Goal: Task Accomplishment & Management: Manage account settings

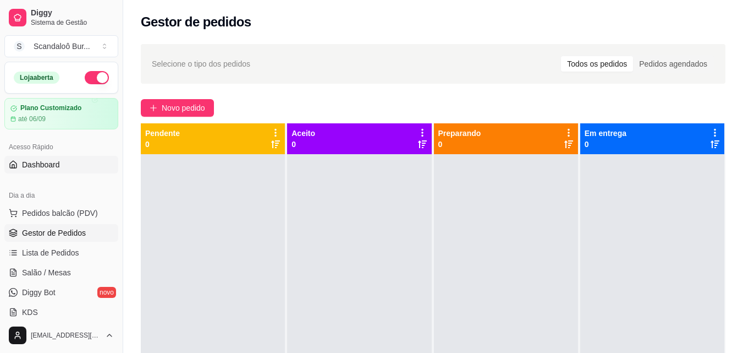
click at [72, 168] on link "Dashboard" at bounding box center [61, 165] width 114 height 18
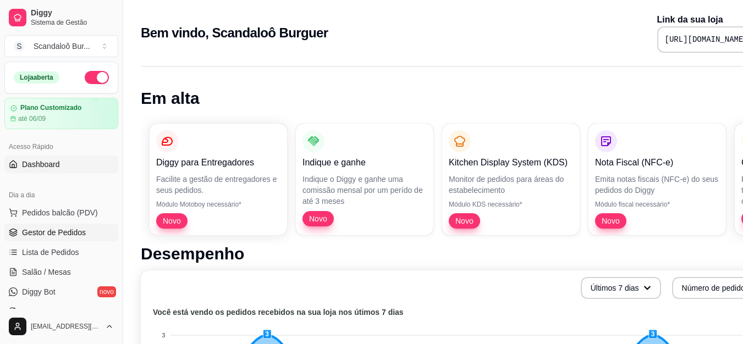
click at [65, 229] on span "Gestor de Pedidos" at bounding box center [54, 232] width 64 height 11
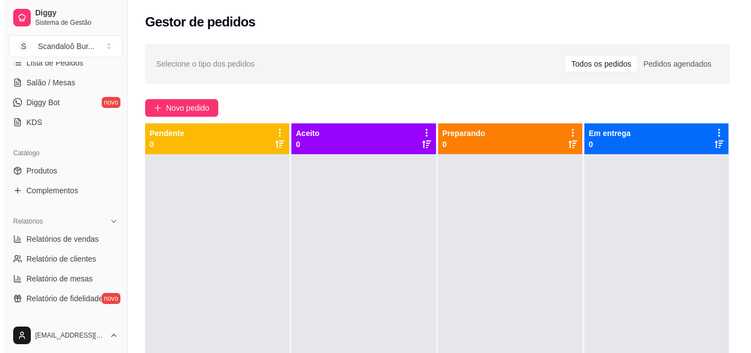
scroll to position [207, 0]
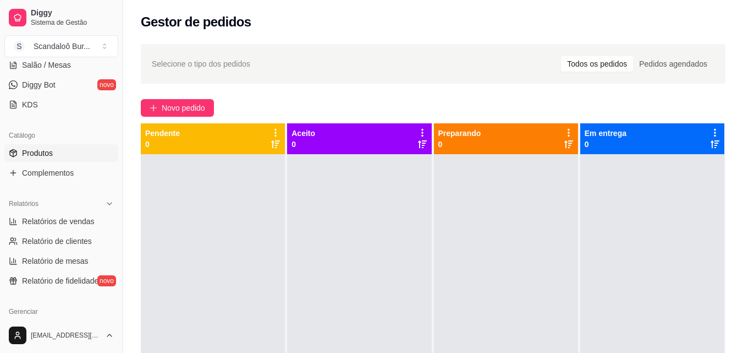
click at [33, 147] on span "Produtos" at bounding box center [37, 152] width 31 height 11
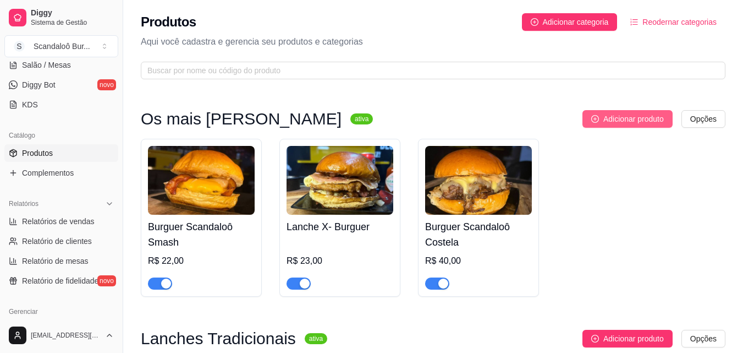
click at [642, 124] on span "Adicionar produto" at bounding box center [633, 119] width 60 height 12
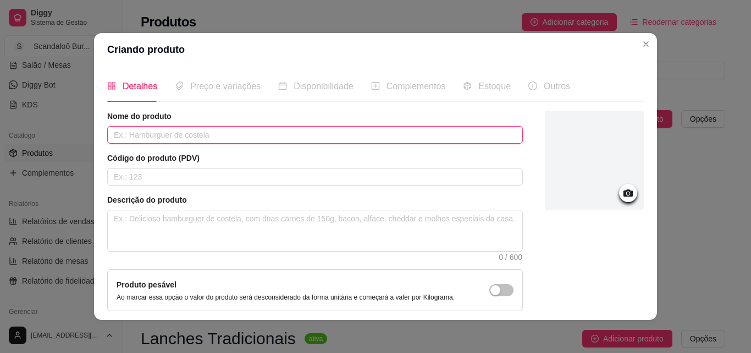
click at [232, 136] on input "text" at bounding box center [315, 135] width 416 height 18
type input "Costela Premium"
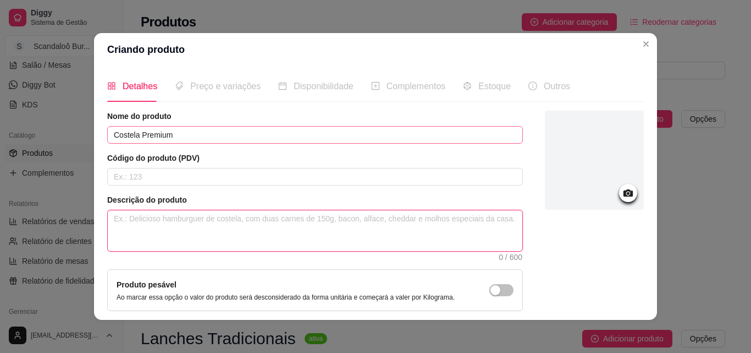
type textarea "O"
type textarea "Oã"
type textarea "Oão"
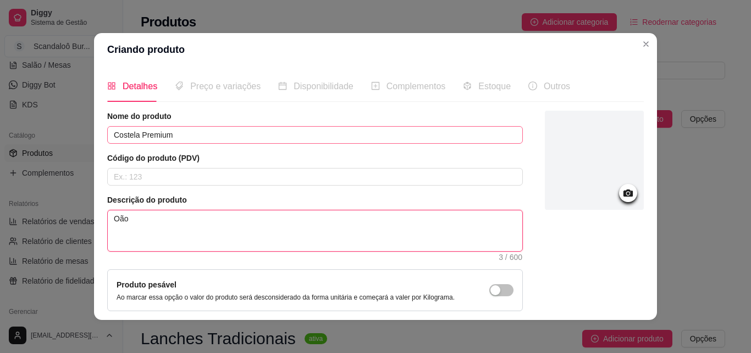
type textarea "Oã"
type textarea "O"
type textarea "p"
type textarea "P"
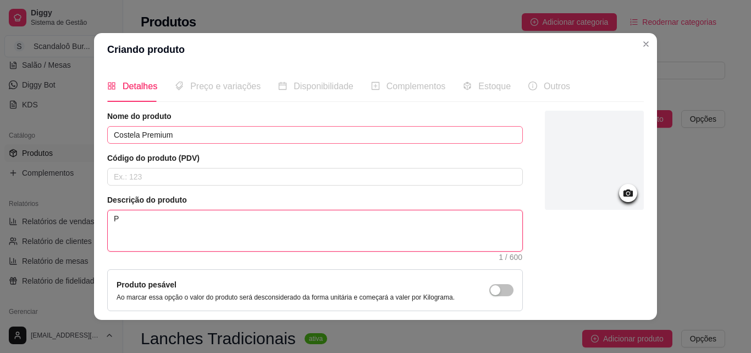
type textarea "Pã"
type textarea "Pão"
type textarea "Pão d"
type textarea "Pão de"
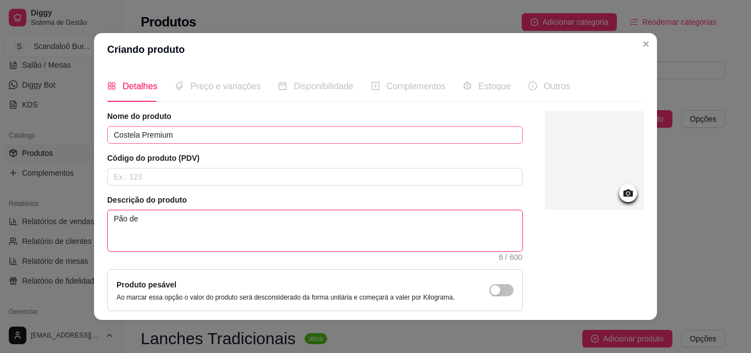
type textarea "Pão deb"
type textarea "Pão debr"
type textarea "Pão deb"
type textarea "Pão de"
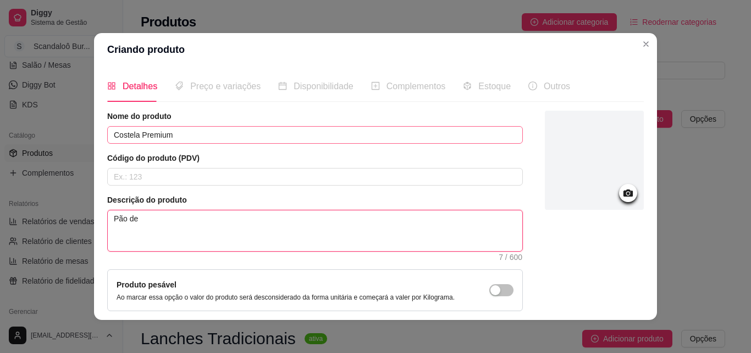
type textarea "Pão de b"
type textarea "Pão de br"
type textarea "Pão de bri"
type textarea "Pão de brio"
type textarea "Pão de brioc"
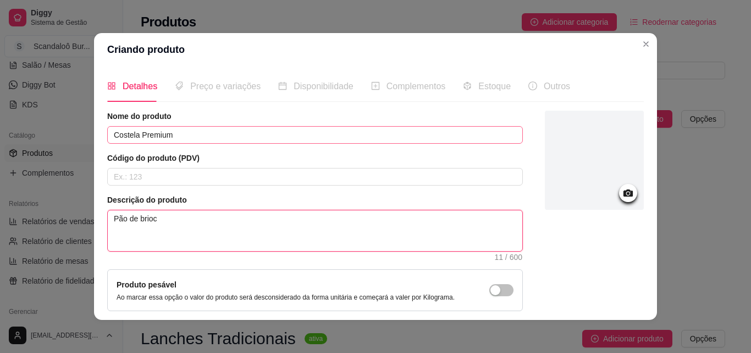
type textarea "Pão de brioch"
type textarea "Pão de brioche"
type textarea "Pão de brioche,"
type textarea "Pão de brioche, m"
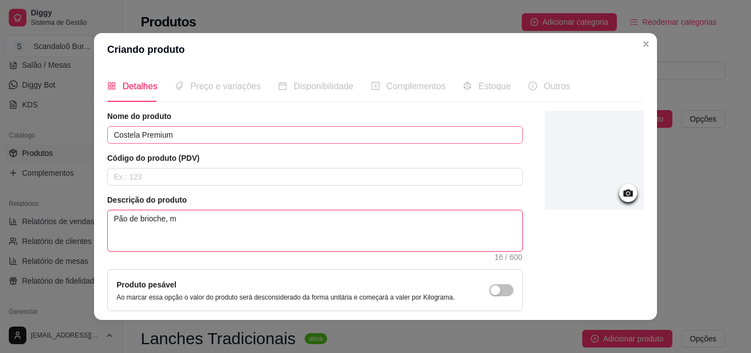
type textarea "Pão de brioche, mo"
type textarea "Pão de brioche, mol"
type textarea "Pão de brioche, molh"
type textarea "Pão de brioche, molho"
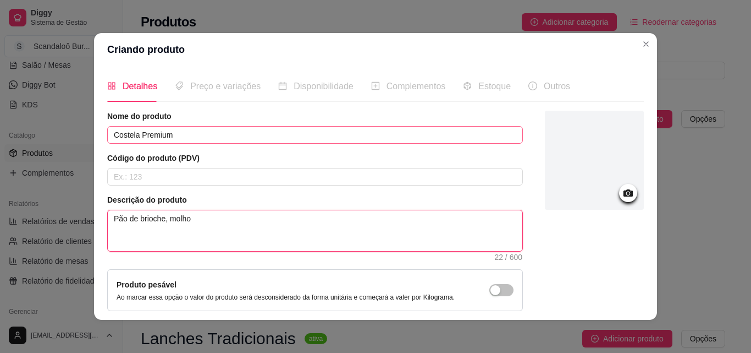
type textarea "Pão de brioche, molho d"
type textarea "Pão de brioche, molho da"
type textarea "Pão de brioche, molho da c"
type textarea "Pão de brioche, molho da ca"
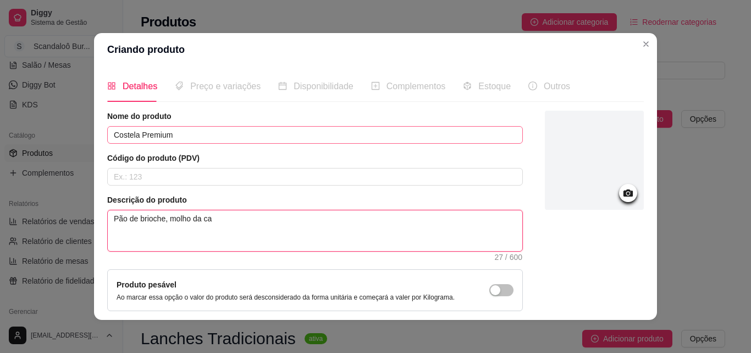
type textarea "Pão de brioche, molho da cas"
type textarea "Pão de brioche, molho da casa"
type textarea "Pão de brioche, molho da casa,"
type textarea "Pão de brioche, molho da casa, c"
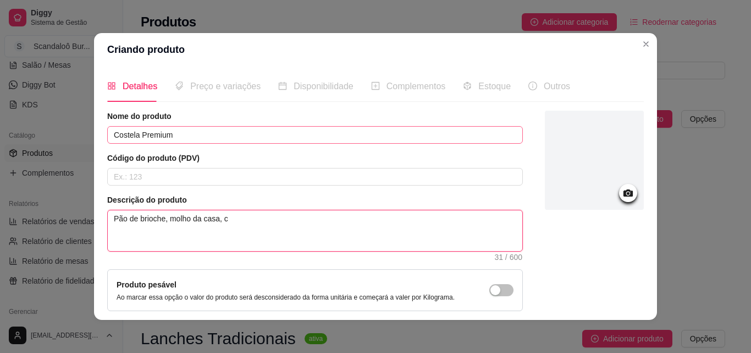
type textarea "Pão de brioche, molho da casa, co"
type textarea "Pão de brioche, molho da casa, cos"
type textarea "Pão de brioche, molho da casa, cost"
type textarea "Pão de brioche, molho da casa, coste"
type textarea "Pão de brioche, molho da casa, costel"
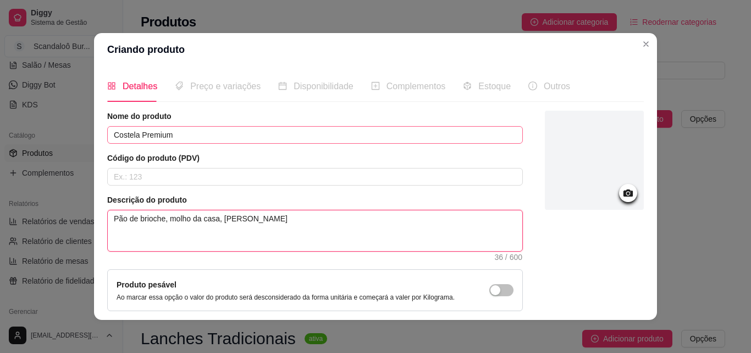
type textarea "Pão de brioche, molho da casa, costela"
type textarea "Pão de brioche, molho da casa, costela d"
type textarea "Pão de brioche, molho da casa, costela de"
type textarea "Pão de brioche, molho da casa, costela des"
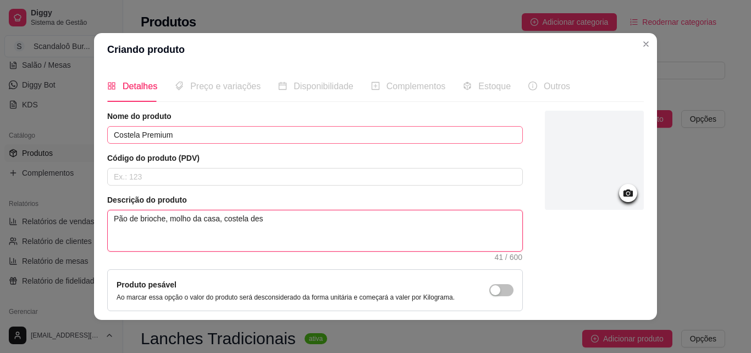
type textarea "Pão de brioche, molho da casa, costela desf"
type textarea "Pão de brioche, molho da casa, costela desfi"
type textarea "Pão de brioche, molho da casa, costela desfia"
type textarea "Pão de brioche, molho da casa, costela desfiad"
type textarea "Pão de brioche, molho da casa, costela desfiada"
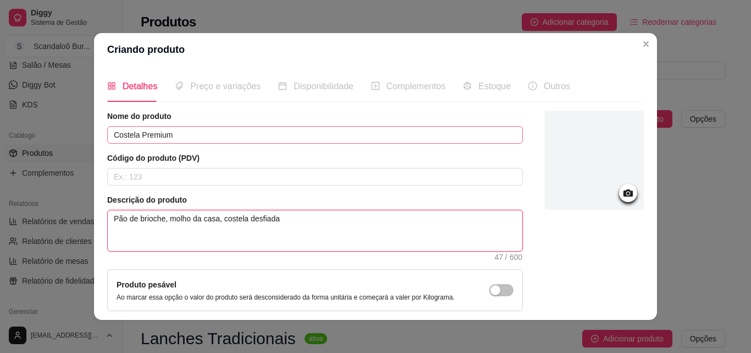
type textarea "Pão de brioche, molho da casa, costela desfiada"
type textarea "Pão de brioche, molho da casa, costela desfiada,"
type textarea "Pão de brioche, molho da casa, costela desfiada, r"
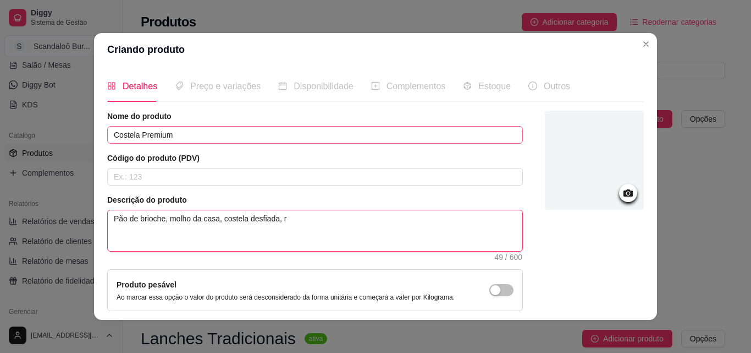
type textarea "Pão de brioche, molho da casa, costela desfiada, re"
type textarea "Pão de brioche, molho da casa, costela desfiada, req"
type textarea "Pão de brioche, molho da casa, costela desfiada, requ"
type textarea "Pão de brioche, molho da casa, costela desfiada, reque"
type textarea "Pão de brioche, molho da casa, costela desfiada, requei"
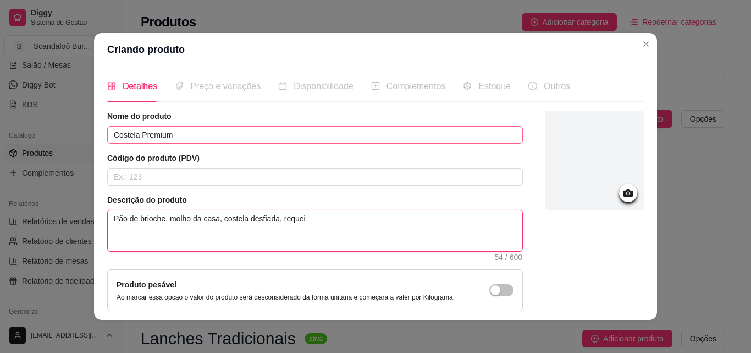
type textarea "Pão de brioche, molho da casa, costela desfiada, requeij"
type textarea "Pão de brioche, molho da casa, costela desfiada, requeijã"
type textarea "Pão de brioche, molho da casa, costela desfiada, requeijão"
type textarea "Pão de brioche, molho da casa, costela desfiada, requeijão c"
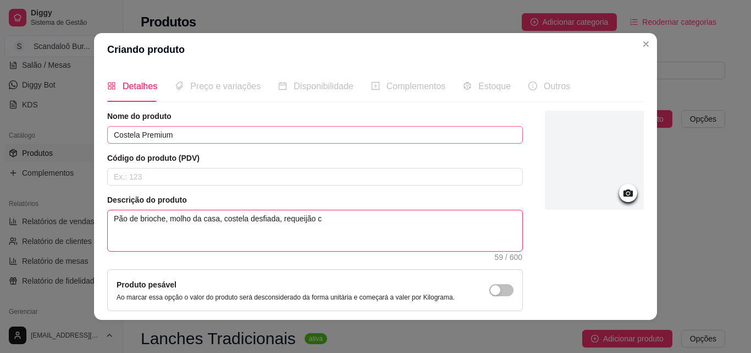
type textarea "Pão de brioche, molho da casa, costela desfiada, requeijão cr"
type textarea "Pão de brioche, molho da casa, costela desfiada, requeijão cre"
type textarea "Pão de brioche, molho da casa, costela desfiada, requeijão crem"
type textarea "Pão de brioche, molho da casa, costela desfiada, requeijão cremo"
type textarea "Pão de brioche, molho da casa, costela desfiada, requeijão cremos"
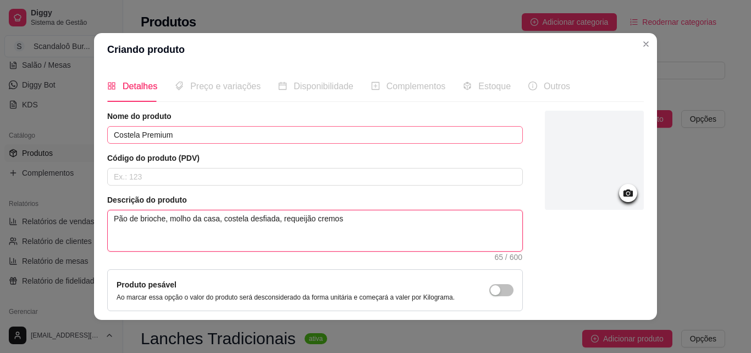
type textarea "Pão de brioche, molho da casa, costela desfiada, requeijão cremoso"
type textarea "Pão de brioche, molho da casa, costela desfiada, requeijão cremoso,"
type textarea "Pão de brioche, molho da casa, costela desfiada, requeijão cremoso, m"
type textarea "Pão de brioche, molho da casa, costela desfiada, requeijão cremoso, mu"
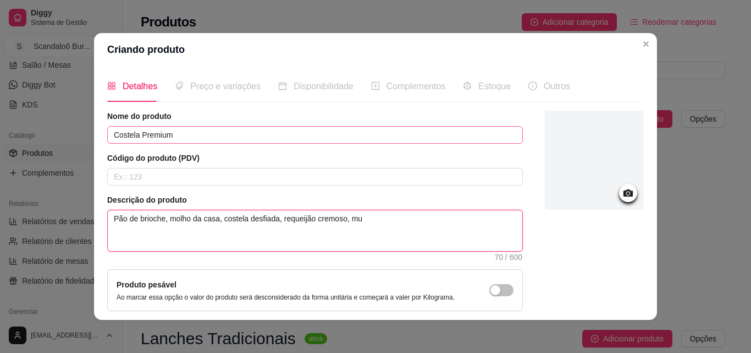
type textarea "Pão de brioche, molho da casa, costela desfiada, requeijão cremoso, mus"
type textarea "Pão de brioche, molho da casa, costela desfiada, requeijão cremoso, muss"
type textarea "Pão de brioche, molho da casa, costela desfiada, requeijão cremoso, mussa"
type textarea "Pão de brioche, molho da casa, costela desfiada, requeijão cremoso, mussar"
type textarea "Pão de brioche, molho da casa, costela desfiada, requeijão cremoso, mussare"
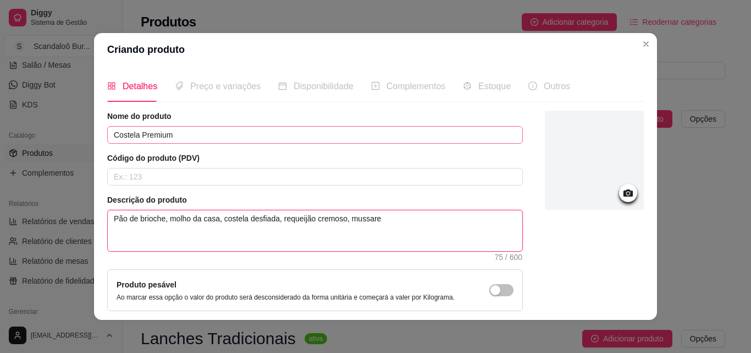
type textarea "Pão de brioche, molho da casa, costela desfiada, requeijão cremoso, mussarel"
type textarea "Pão de brioche, molho da casa, costela desfiada, requeijão cremoso, mussarela"
type textarea "Pão de brioche, molho da casa, costela desfiada, requeijão cremoso, mussarela,"
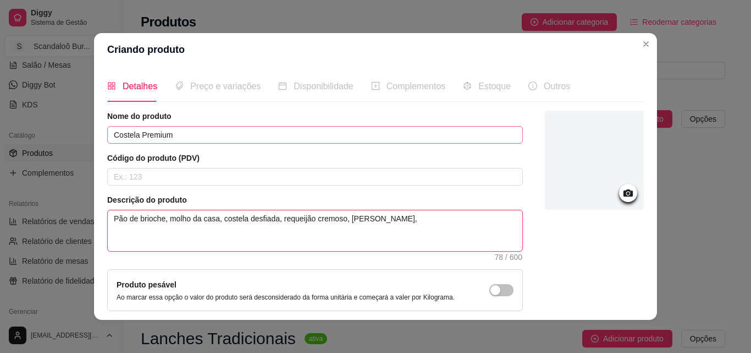
type textarea "Pão de brioche, molho da casa, costela desfiada, requeijão cremoso, mussarela,"
type textarea "Pão de brioche, molho da casa, costela desfiada, requeijão cremoso, mussarela, 1"
drag, startPoint x: 197, startPoint y: 226, endPoint x: 180, endPoint y: 210, distance: 23.7
click at [180, 210] on span "Pão de brioche, molho da casa, costela desfiada, requeijão cremoso, mussarela, …" at bounding box center [315, 231] width 416 height 42
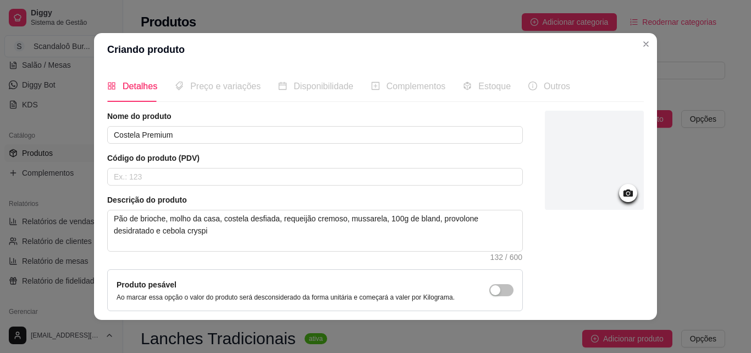
drag, startPoint x: 353, startPoint y: 218, endPoint x: 317, endPoint y: 257, distance: 52.9
click at [317, 257] on div "Descrição do produto Pão de brioche, molho da casa, costela desfiada, requeijão…" at bounding box center [315, 227] width 416 height 66
click at [580, 181] on div at bounding box center [594, 160] width 99 height 99
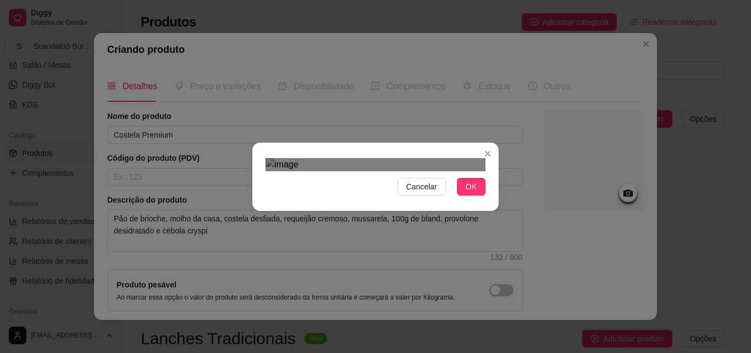
click at [509, 287] on div "Cancelar OK" at bounding box center [375, 176] width 751 height 353
click at [235, 47] on div "Cancelar OK" at bounding box center [375, 176] width 751 height 353
click at [488, 200] on div "Cancelar OK" at bounding box center [375, 176] width 246 height 46
click at [459, 171] on div at bounding box center [376, 164] width 220 height 13
click at [461, 171] on img at bounding box center [376, 164] width 220 height 13
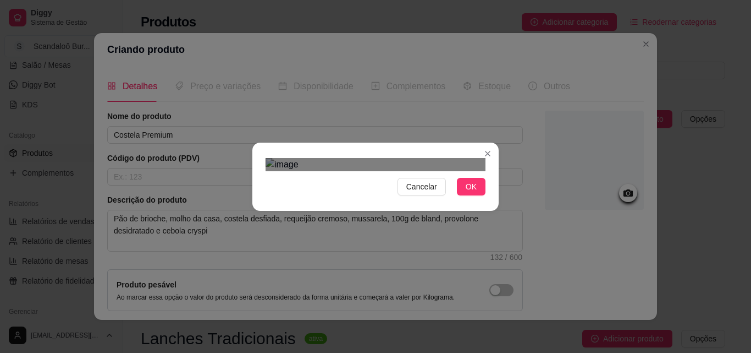
click at [463, 171] on img at bounding box center [376, 164] width 220 height 13
click at [354, 193] on div "Use the arrow keys to move the crop selection area" at bounding box center [368, 293] width 200 height 200
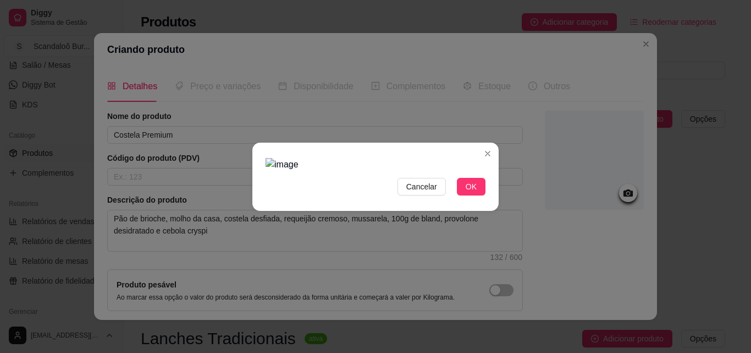
click at [278, 158] on img at bounding box center [376, 164] width 220 height 13
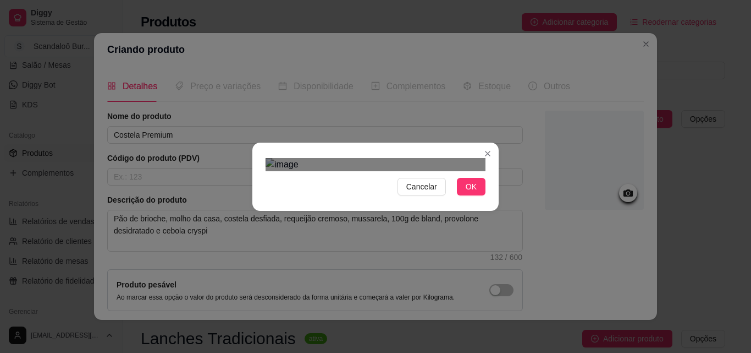
click at [484, 177] on div "Cancelar OK" at bounding box center [375, 176] width 246 height 46
click at [466, 195] on button "OK" at bounding box center [471, 187] width 29 height 18
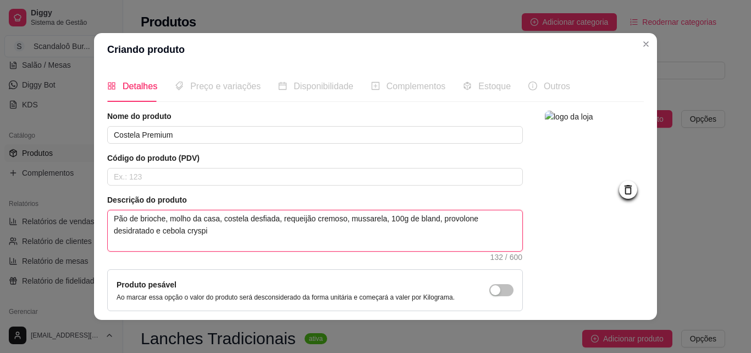
click at [492, 211] on textarea "Pão de brioche, molho da casa, costela desfiada, requeijão cremoso, mussarela, …" at bounding box center [315, 230] width 415 height 41
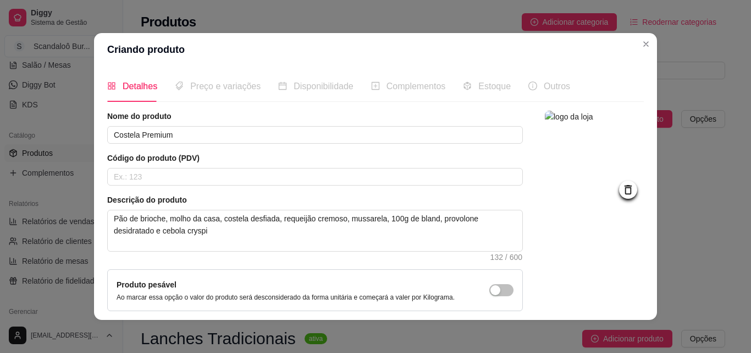
click at [574, 248] on div at bounding box center [594, 236] width 99 height 251
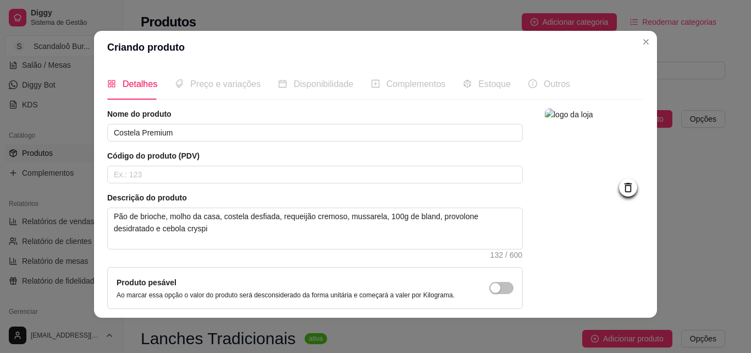
click at [230, 82] on span "Preço e variações" at bounding box center [225, 83] width 70 height 9
click at [214, 92] on div "Preço e variações" at bounding box center [218, 83] width 86 height 31
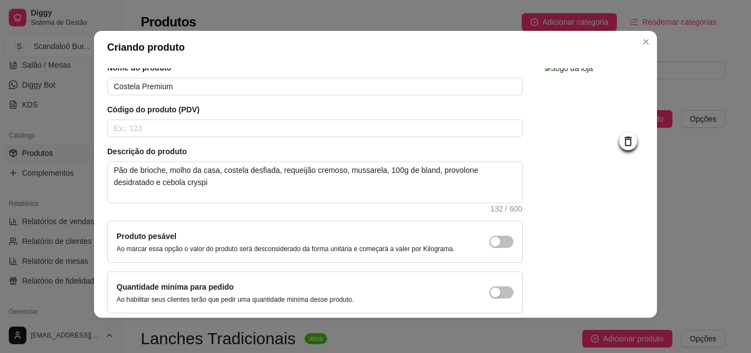
scroll to position [92, 0]
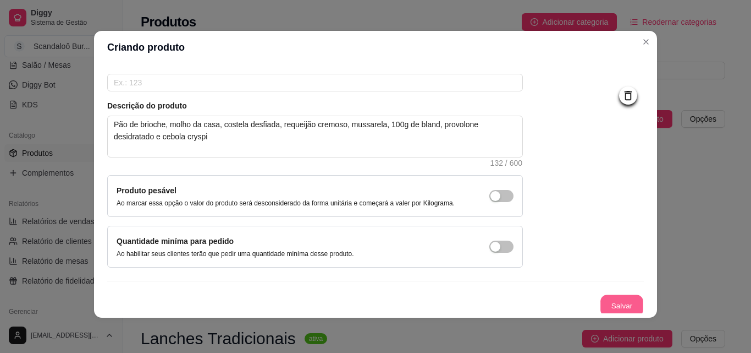
click at [621, 301] on button "Salvar" at bounding box center [622, 305] width 43 height 21
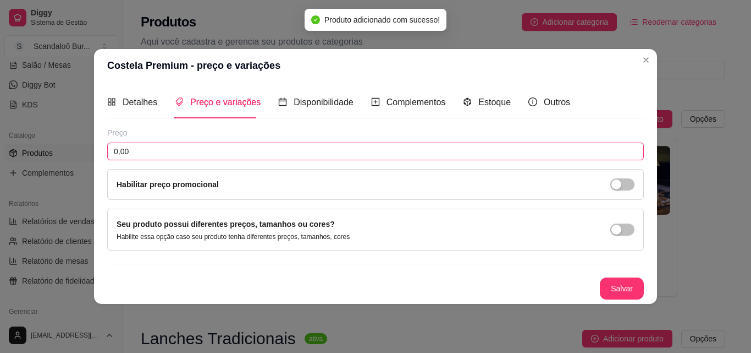
click at [250, 145] on input "0,00" at bounding box center [375, 151] width 537 height 18
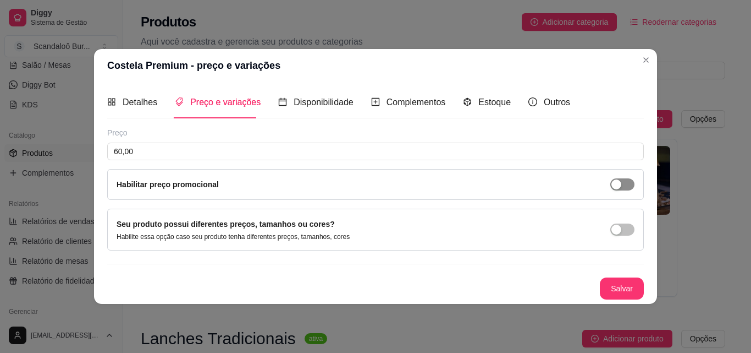
click at [627, 184] on span "button" at bounding box center [622, 184] width 24 height 12
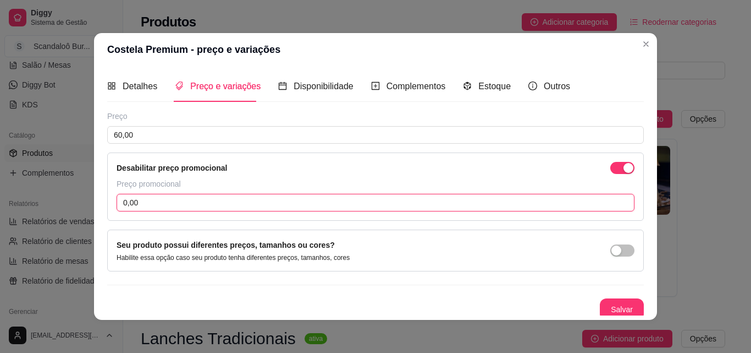
click at [448, 207] on input "0,00" at bounding box center [376, 203] width 518 height 18
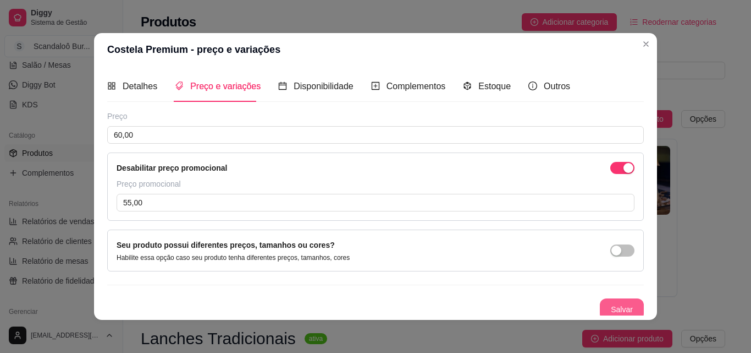
click at [600, 300] on button "Salvar" at bounding box center [622, 309] width 44 height 22
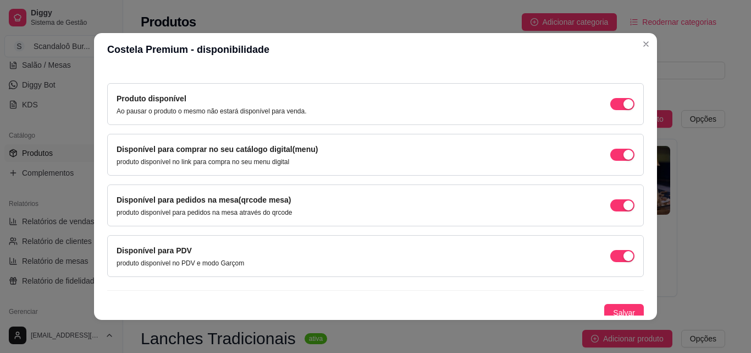
scroll to position [95, 0]
click at [626, 310] on button "Salvar" at bounding box center [624, 311] width 40 height 18
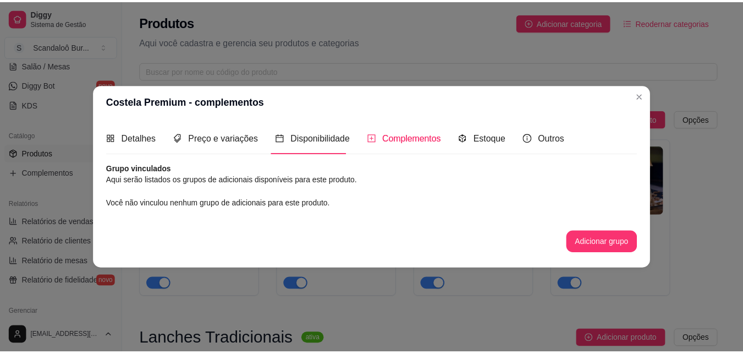
scroll to position [0, 0]
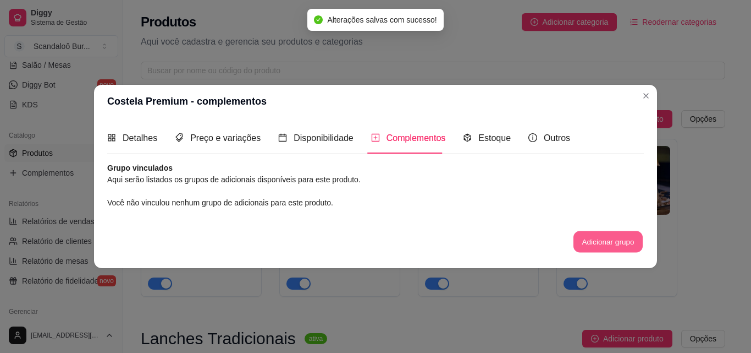
click at [608, 247] on button "Adicionar grupo" at bounding box center [608, 241] width 69 height 21
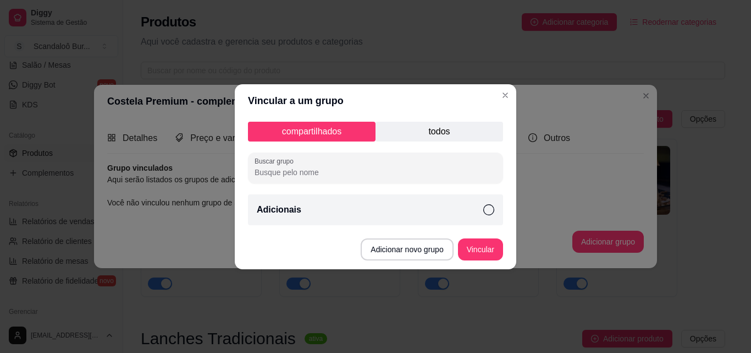
click at [481, 204] on div "Adicionais" at bounding box center [375, 209] width 255 height 31
click at [486, 243] on button "Vincular" at bounding box center [481, 248] width 44 height 21
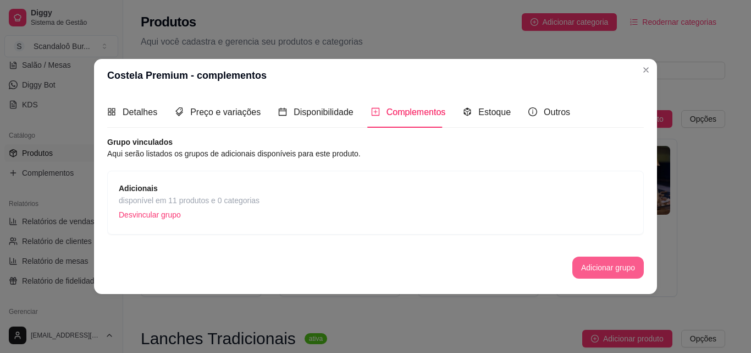
click at [588, 267] on button "Adicionar grupo" at bounding box center [607, 267] width 71 height 22
click at [483, 111] on span "Estoque" at bounding box center [494, 111] width 32 height 9
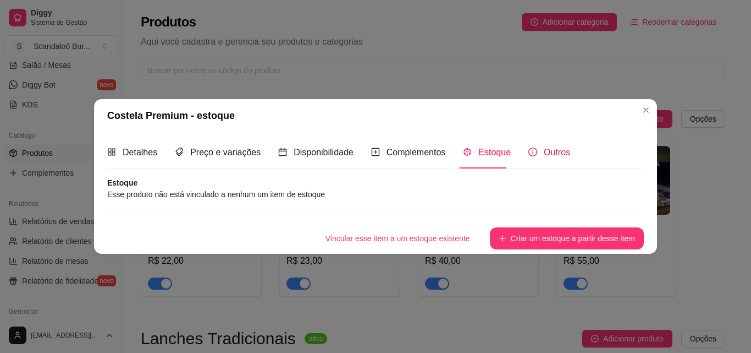
click at [545, 151] on span "Outros" at bounding box center [557, 151] width 26 height 9
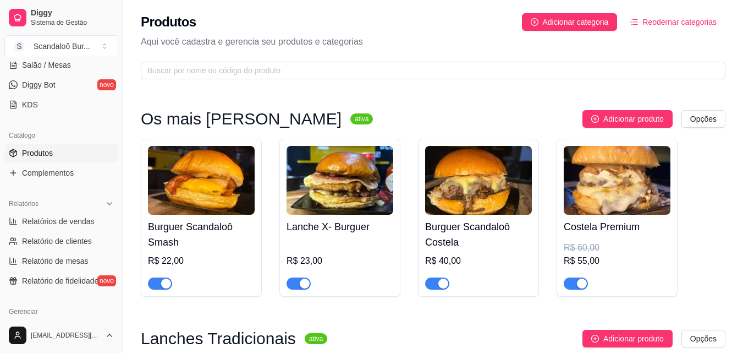
click at [642, 81] on div "Produtos Adicionar categoria Reodernar categorias Aqui você cadastra e gerencia…" at bounding box center [433, 43] width 620 height 86
click at [706, 239] on div "Burguer Scandaloô Smash R$ 22,00 Lanche X- Burguer R$ 23,00 Burguer Scandaloô C…" at bounding box center [433, 218] width 585 height 158
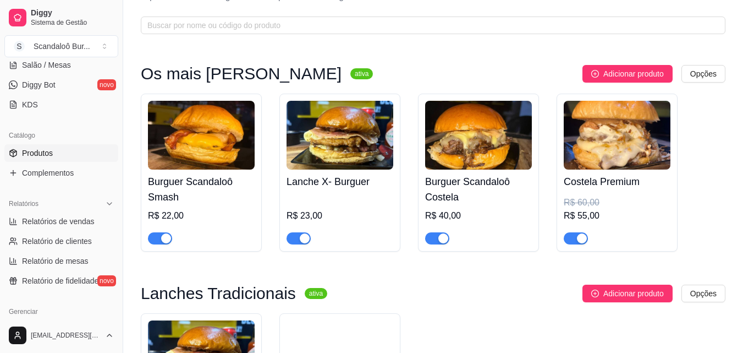
scroll to position [44, 0]
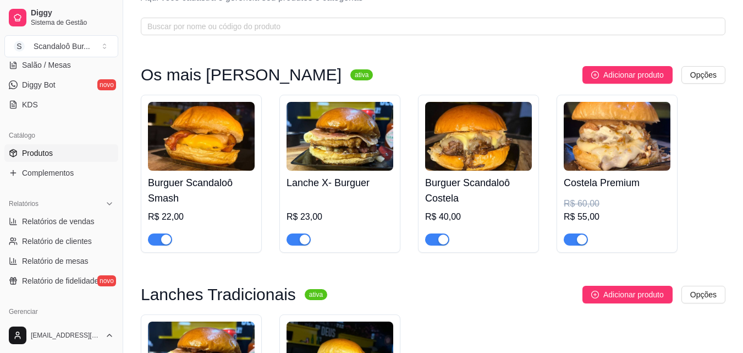
click at [618, 194] on div "Costela Premium R$ 60,00 R$ 55,00" at bounding box center [617, 207] width 107 height 75
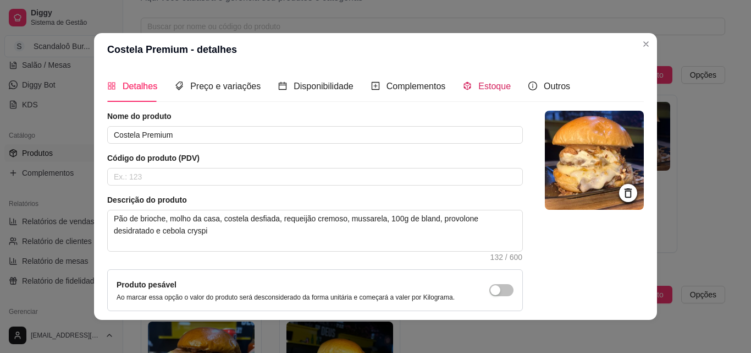
click at [493, 90] on span "Estoque" at bounding box center [494, 85] width 32 height 9
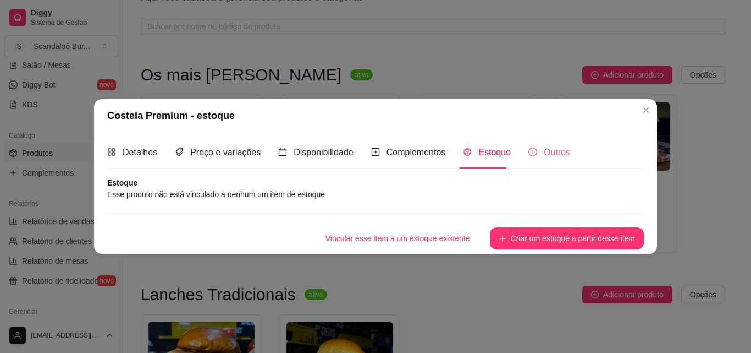
click at [557, 160] on div "Outros" at bounding box center [549, 151] width 42 height 31
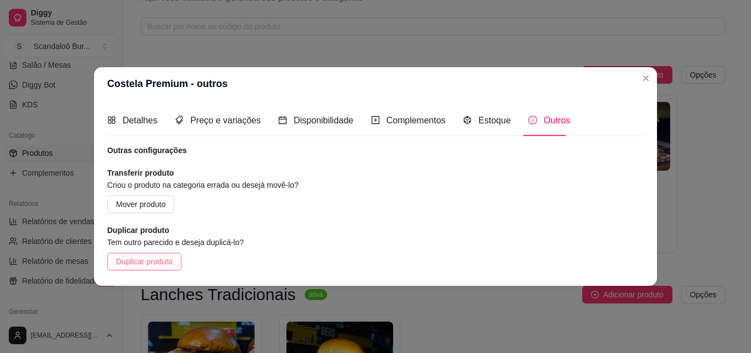
click at [170, 267] on span "Duplicar produto" at bounding box center [144, 261] width 57 height 12
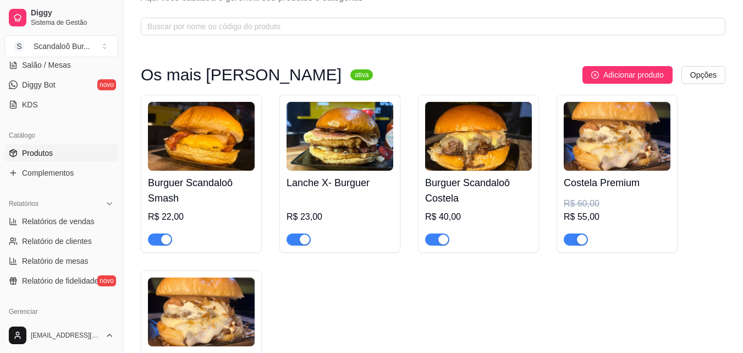
click at [426, 345] on div "Burguer Scandaloô Smash R$ 22,00 Lanche X- Burguer R$ 23,00 Burguer Scandaloô C…" at bounding box center [433, 268] width 585 height 346
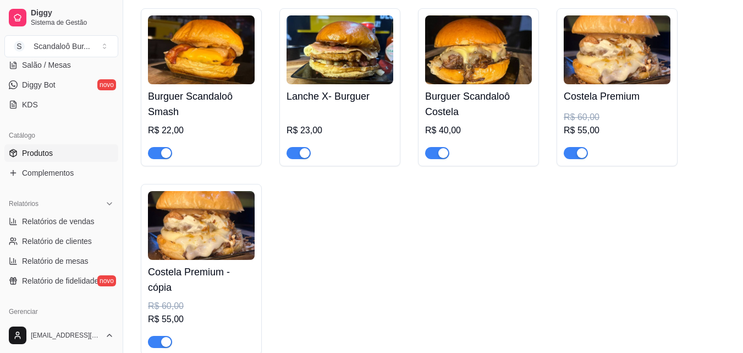
scroll to position [132, 0]
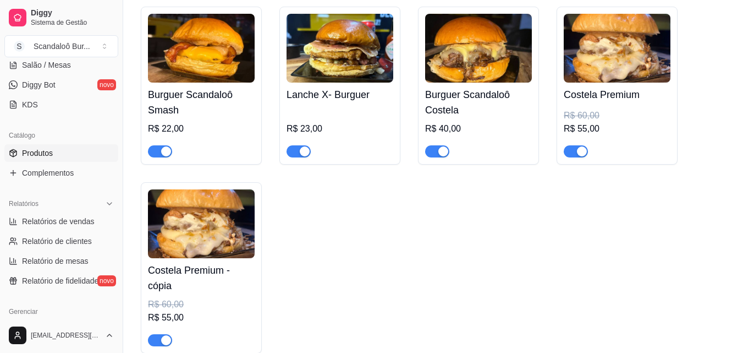
click at [169, 276] on h4 "Costela Premium - cópia" at bounding box center [201, 277] width 107 height 31
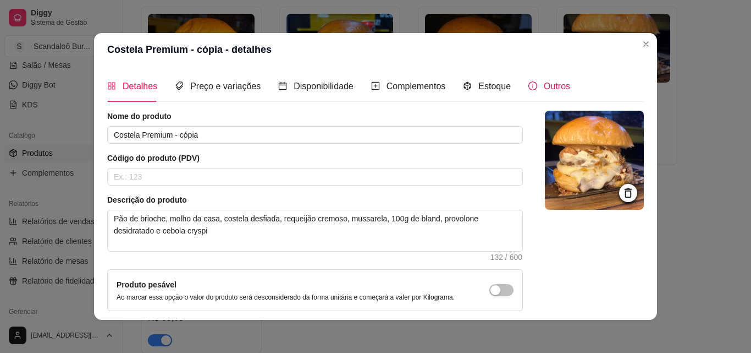
click at [528, 88] on icon "info-circle" at bounding box center [532, 85] width 9 height 9
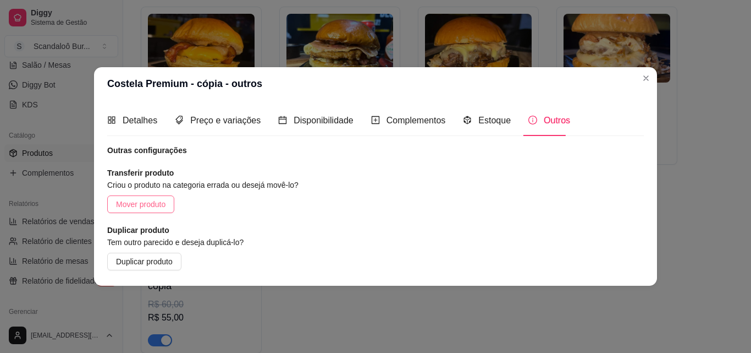
click at [160, 211] on button "Mover produto" at bounding box center [140, 204] width 67 height 18
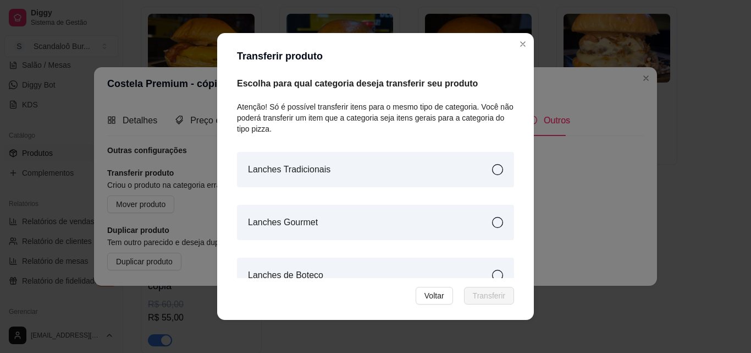
click at [492, 221] on icon at bounding box center [497, 222] width 11 height 11
click at [490, 290] on span "Transferir" at bounding box center [489, 295] width 32 height 12
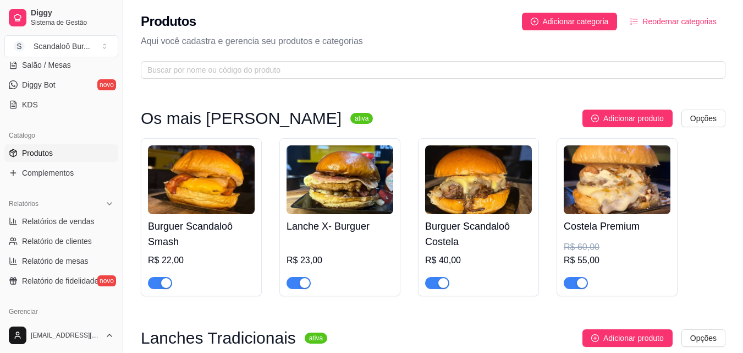
scroll to position [0, 0]
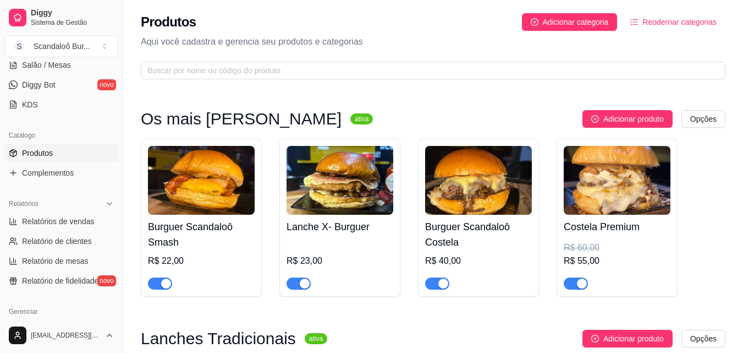
click at [442, 116] on div "Adicionar produto Opções" at bounding box center [554, 119] width 344 height 18
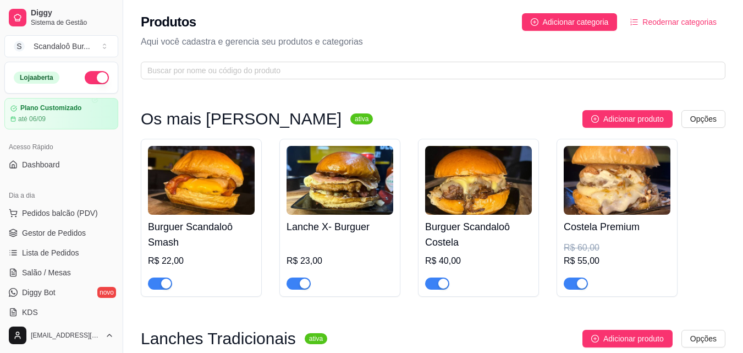
click at [610, 250] on div "R$ 60,00" at bounding box center [617, 247] width 107 height 13
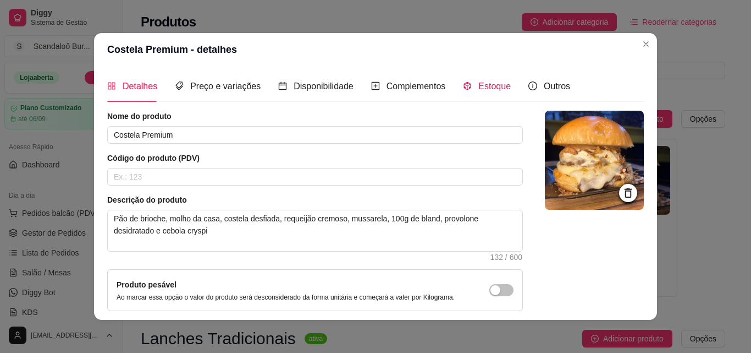
click at [477, 93] on div "Estoque" at bounding box center [487, 86] width 48 height 14
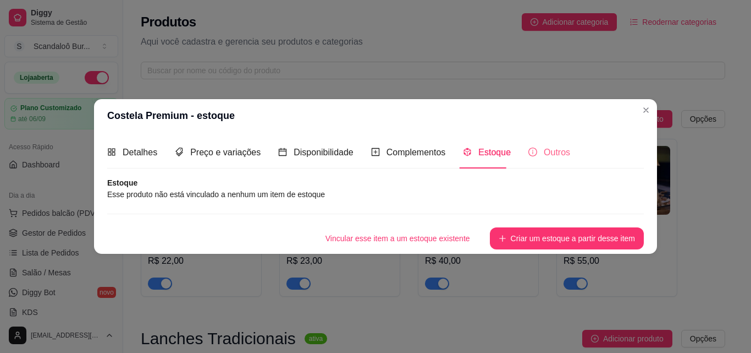
click at [546, 142] on div "Outros" at bounding box center [549, 151] width 42 height 31
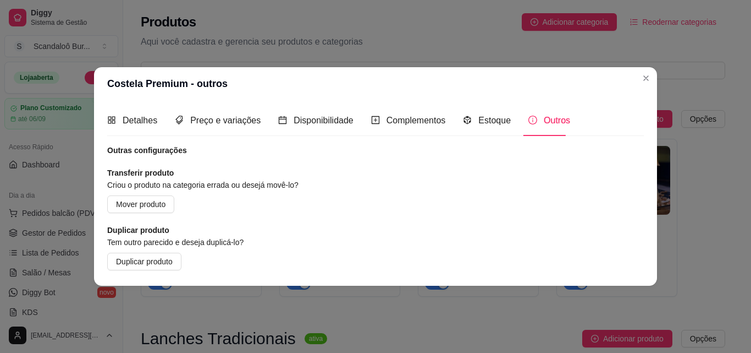
click at [304, 201] on div "Mover produto" at bounding box center [265, 204] width 317 height 18
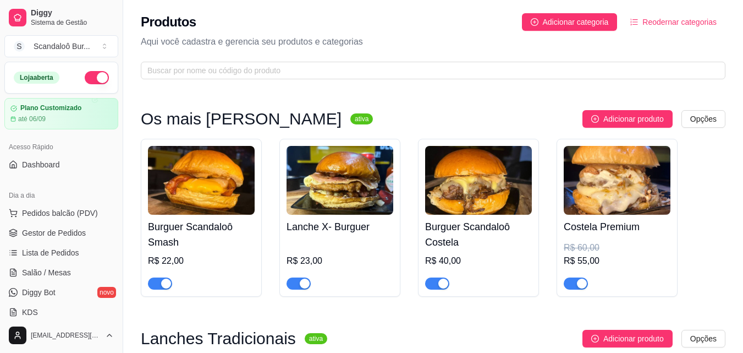
click at [718, 239] on div "Burguer Scandaloô Smash R$ 22,00 Lanche X- Burguer R$ 23,00 Burguer Scandaloô C…" at bounding box center [433, 218] width 585 height 158
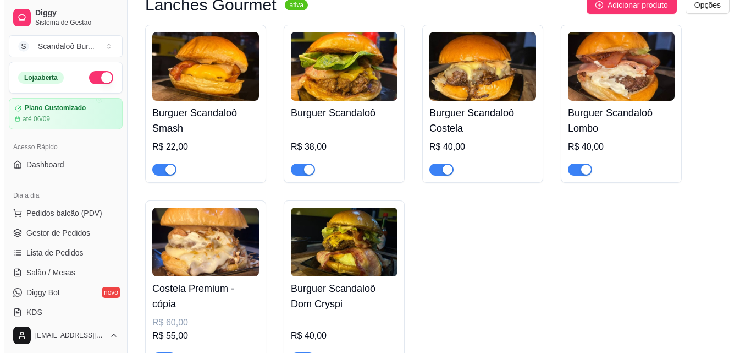
scroll to position [550, 0]
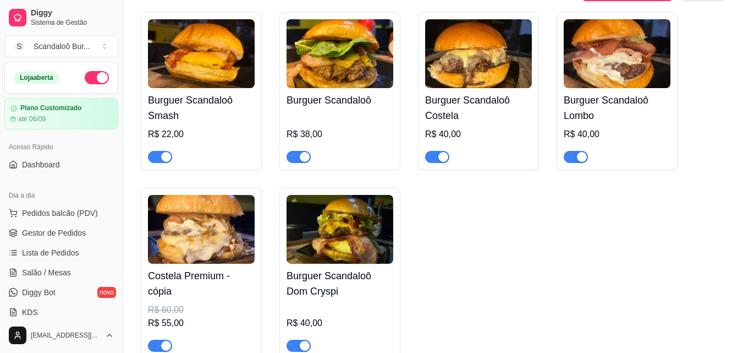
click at [216, 268] on div "Costela Premium - cópia R$ 60,00 R$ 55,00" at bounding box center [201, 307] width 107 height 88
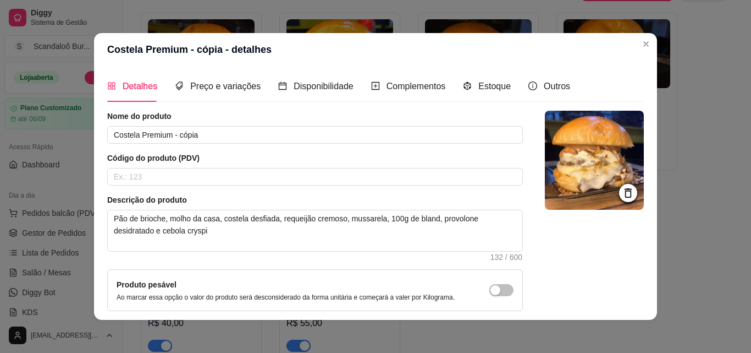
click at [218, 148] on div "Nome do produto Costela Premium - cópia Código do produto (PDV) Descrição do pr…" at bounding box center [315, 236] width 416 height 251
click at [218, 140] on input "Costela Premium - cópia" at bounding box center [315, 135] width 416 height 18
type input "Costela Premium"
click at [545, 284] on div at bounding box center [594, 236] width 99 height 251
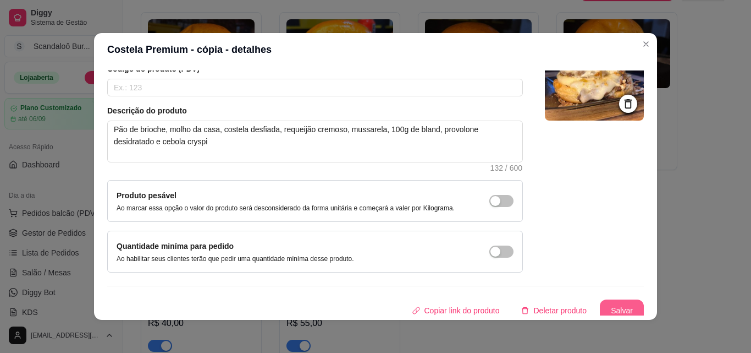
scroll to position [95, 0]
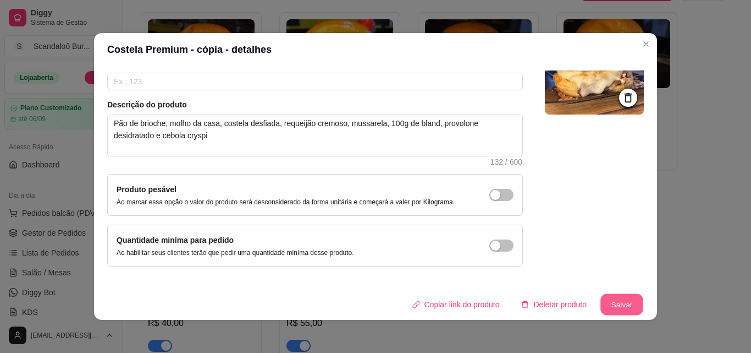
click at [612, 302] on button "Salvar" at bounding box center [622, 304] width 43 height 21
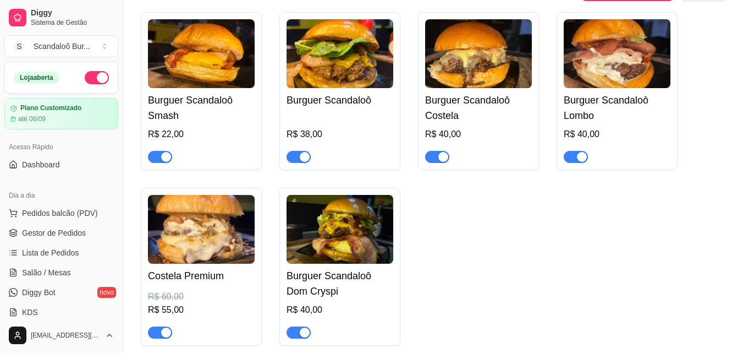
click at [232, 282] on h4 "Costela Premium" at bounding box center [201, 275] width 107 height 15
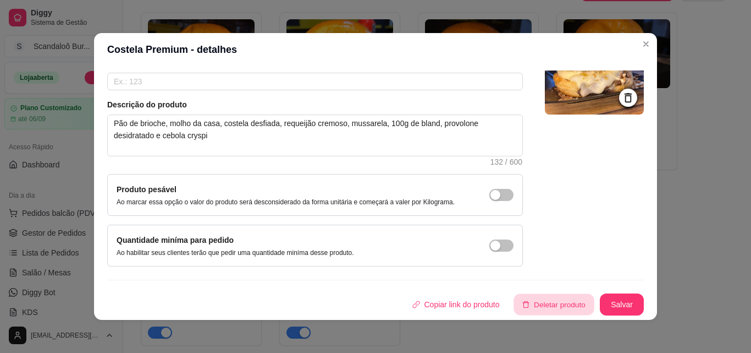
click at [545, 310] on button "Deletar produto" at bounding box center [554, 304] width 80 height 21
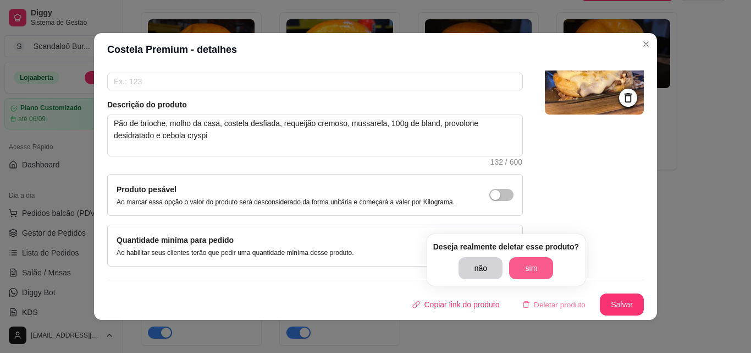
click at [531, 276] on button "sim" at bounding box center [531, 268] width 44 height 22
